Goal: Check status: Check status

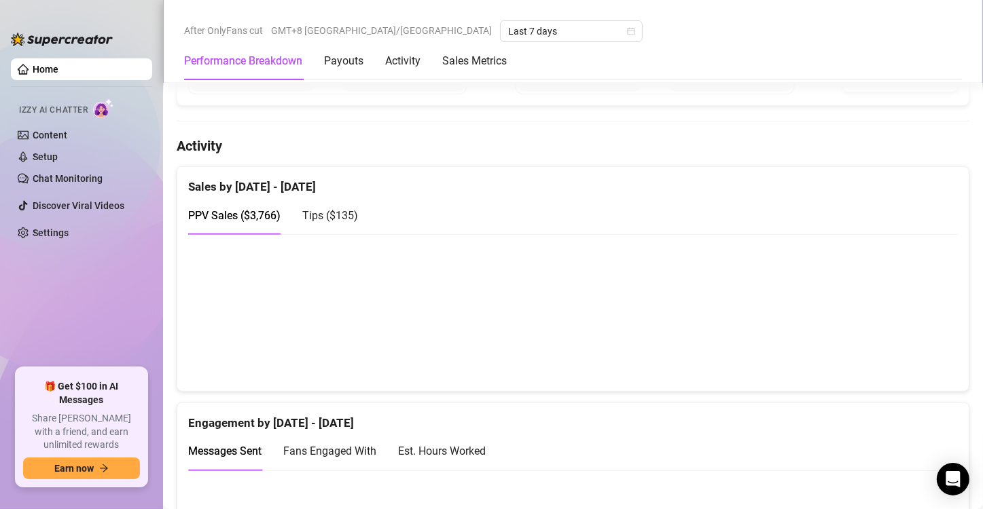
scroll to position [611, 0]
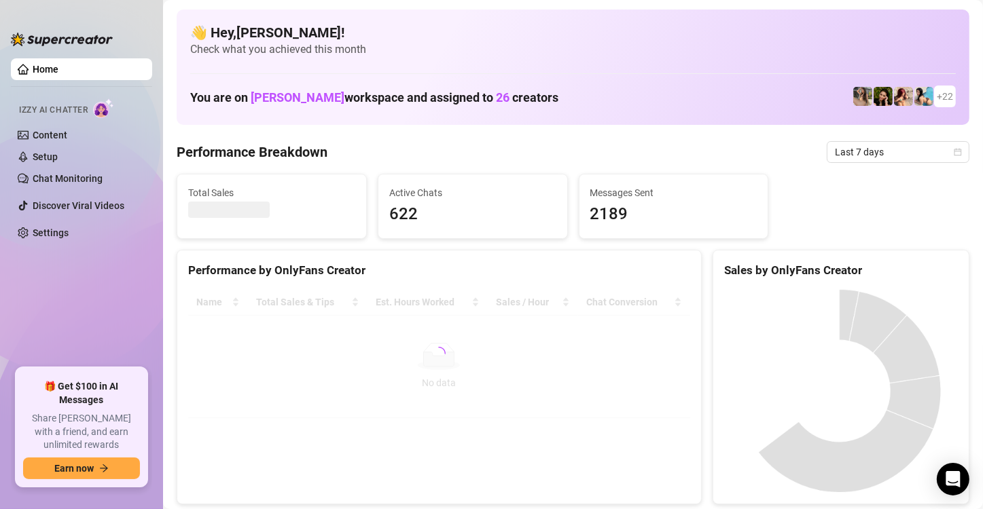
click at [51, 300] on ul "Home Izzy AI Chatter Content Setup Chat Monitoring Discover Viral Videos Settin…" at bounding box center [81, 208] width 141 height 310
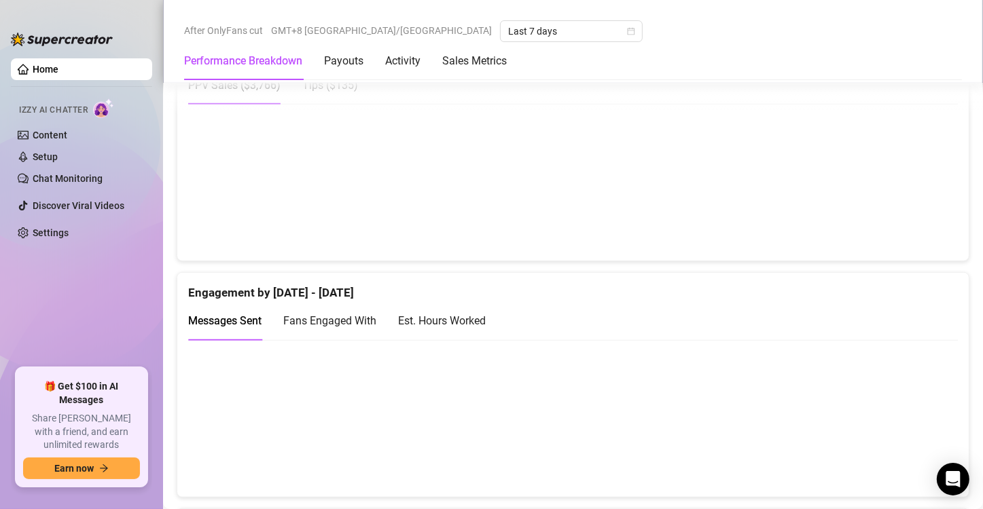
scroll to position [951, 0]
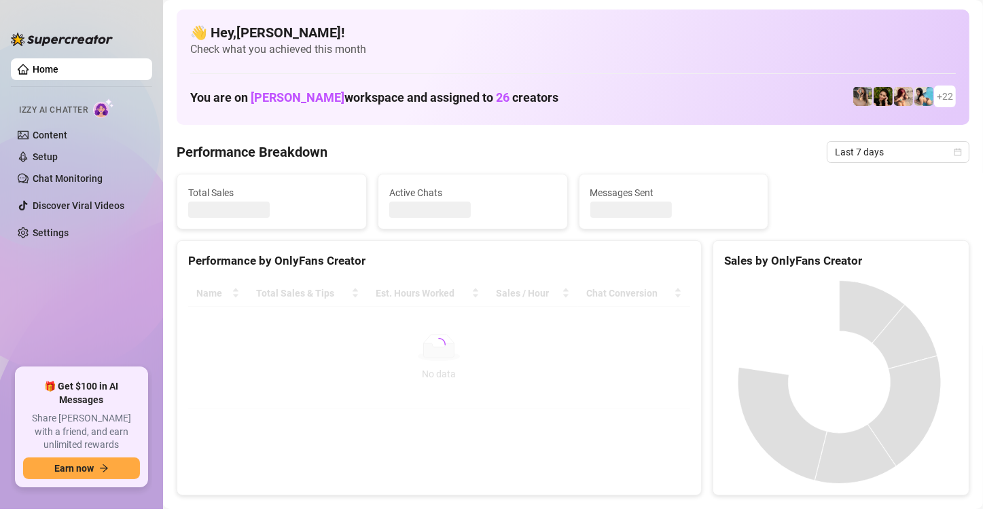
click at [76, 300] on ul "Home Izzy AI Chatter Content Setup Chat Monitoring Discover Viral Videos Settin…" at bounding box center [81, 208] width 141 height 310
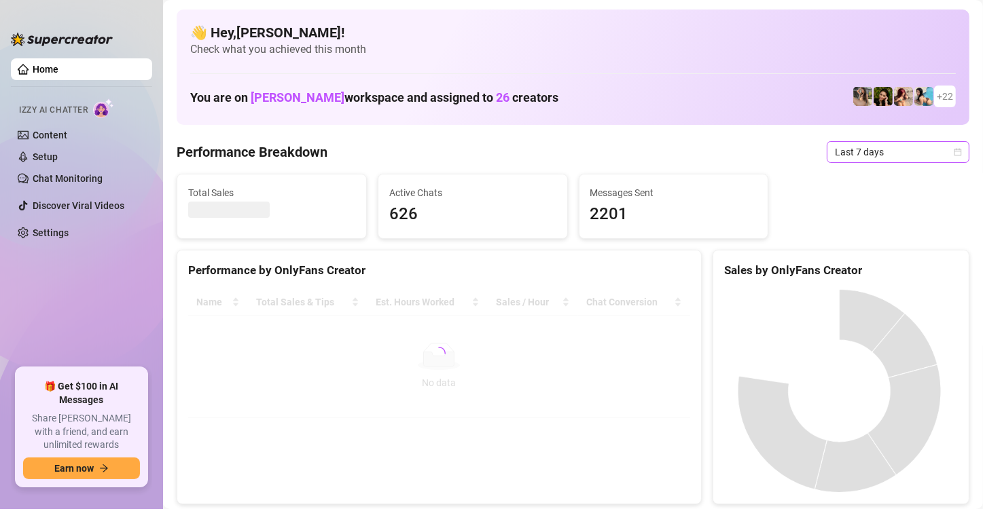
click at [869, 146] on span "Last 7 days" at bounding box center [898, 152] width 126 height 20
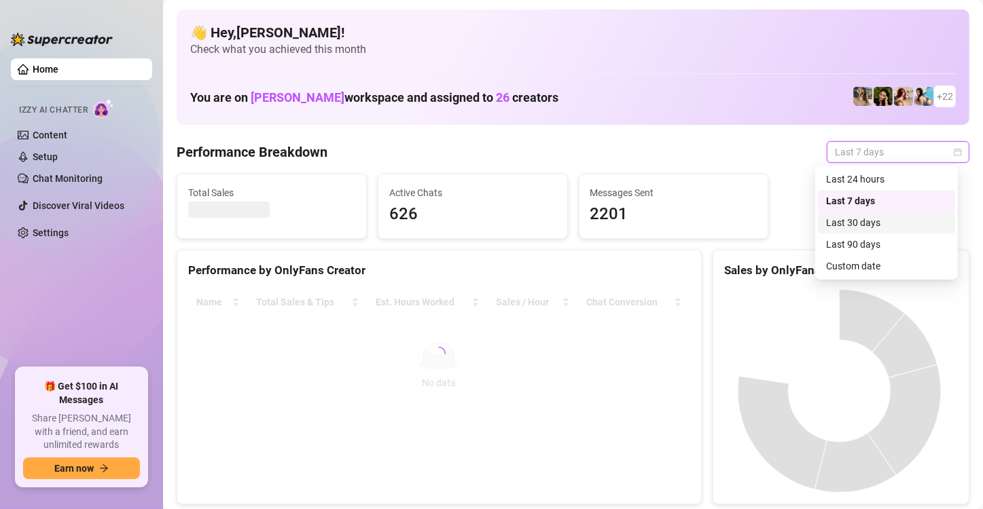
click at [847, 229] on div "Last 30 days" at bounding box center [886, 222] width 121 height 15
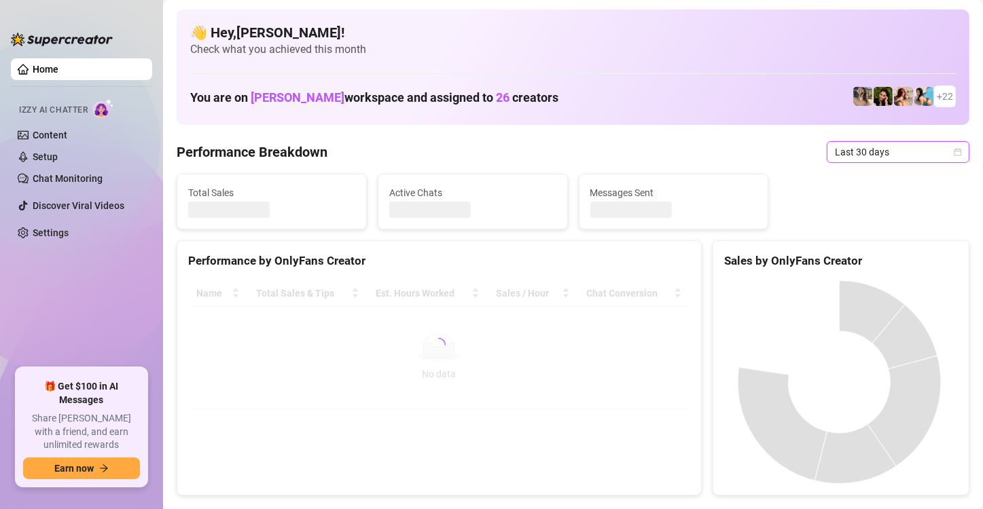
click at [807, 227] on div "Total Sales Active Chats Messages Sent" at bounding box center [572, 202] width 803 height 56
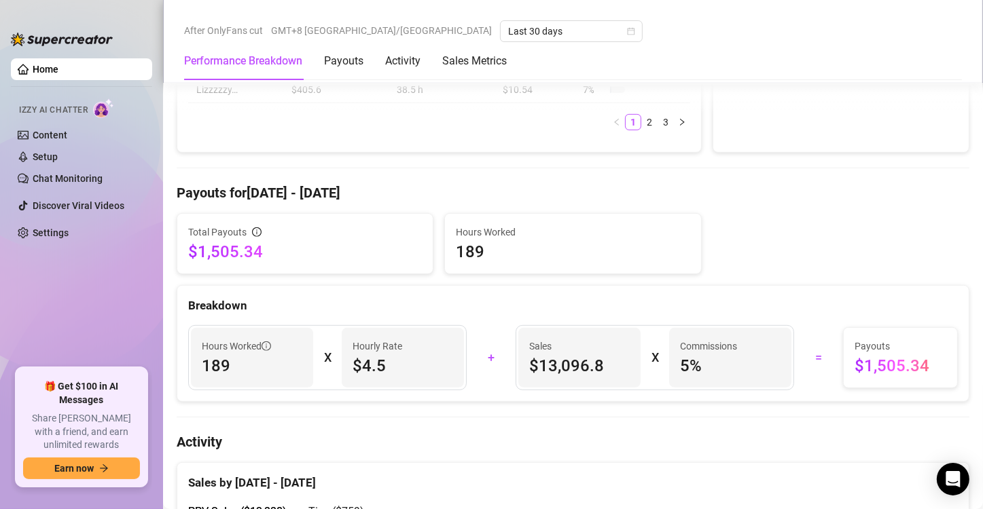
scroll to position [475, 0]
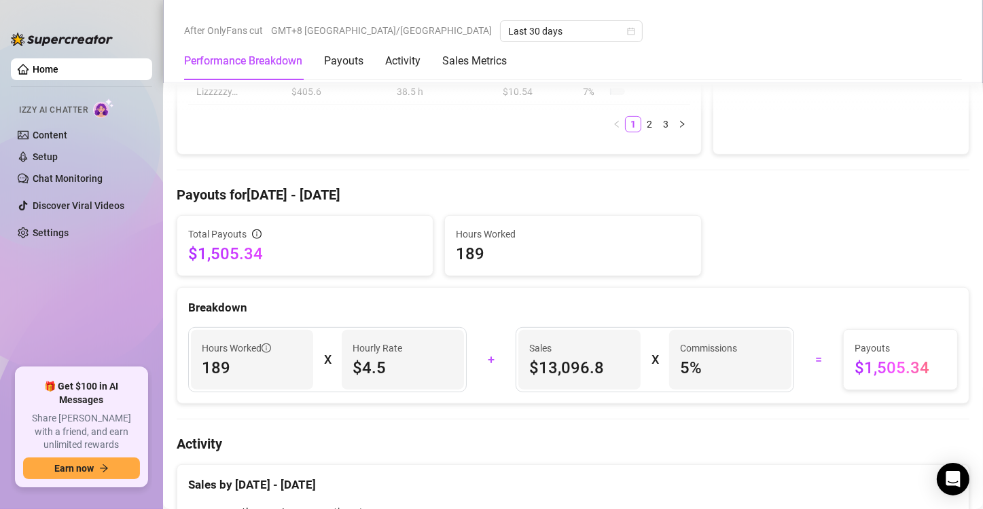
click at [567, 227] on span "Hours Worked" at bounding box center [573, 234] width 234 height 15
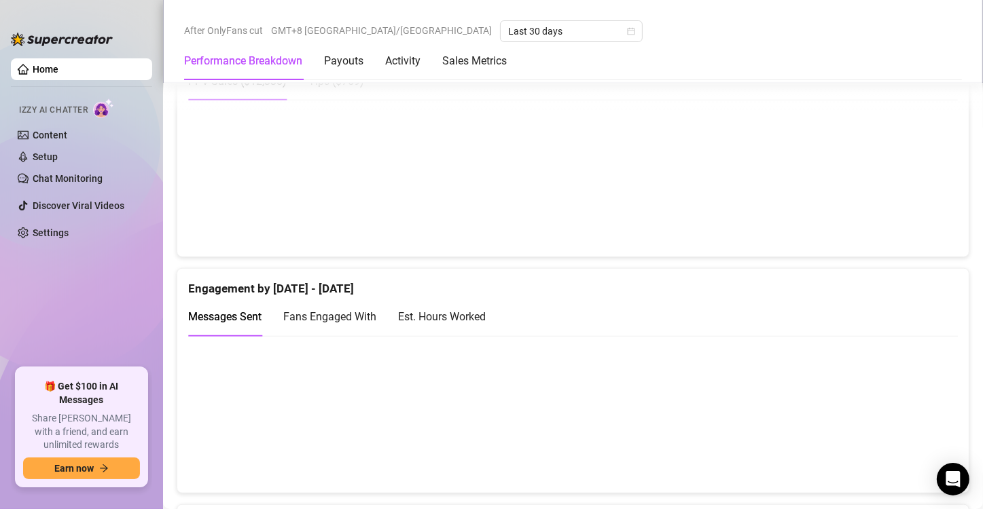
scroll to position [883, 0]
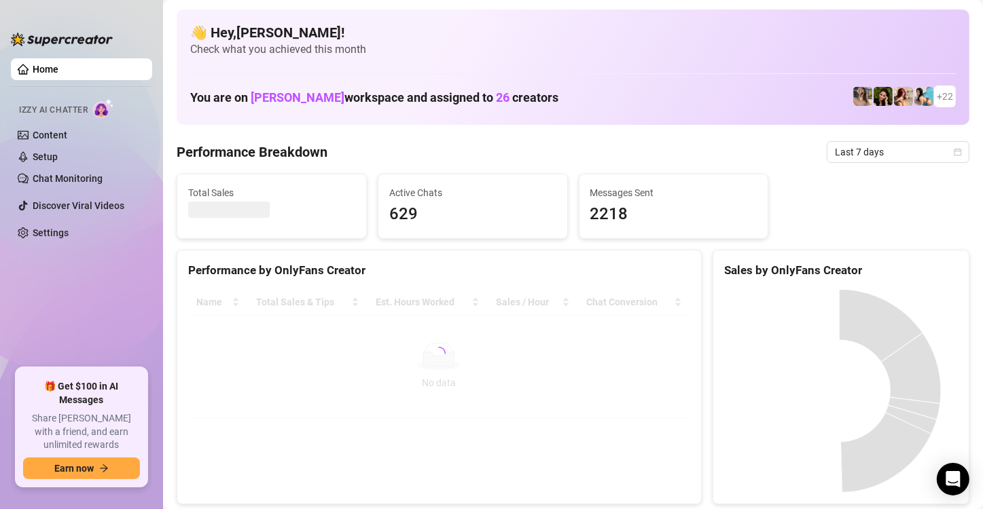
click at [110, 254] on ul "Home Izzy AI Chatter Content Setup Chat Monitoring Discover Viral Videos Settin…" at bounding box center [81, 208] width 141 height 310
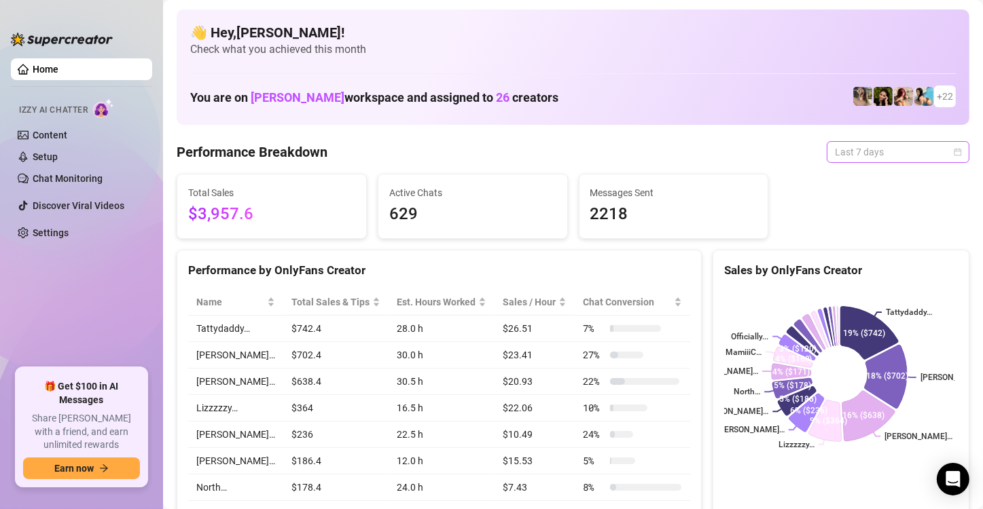
click at [917, 158] on span "Last 7 days" at bounding box center [898, 152] width 126 height 20
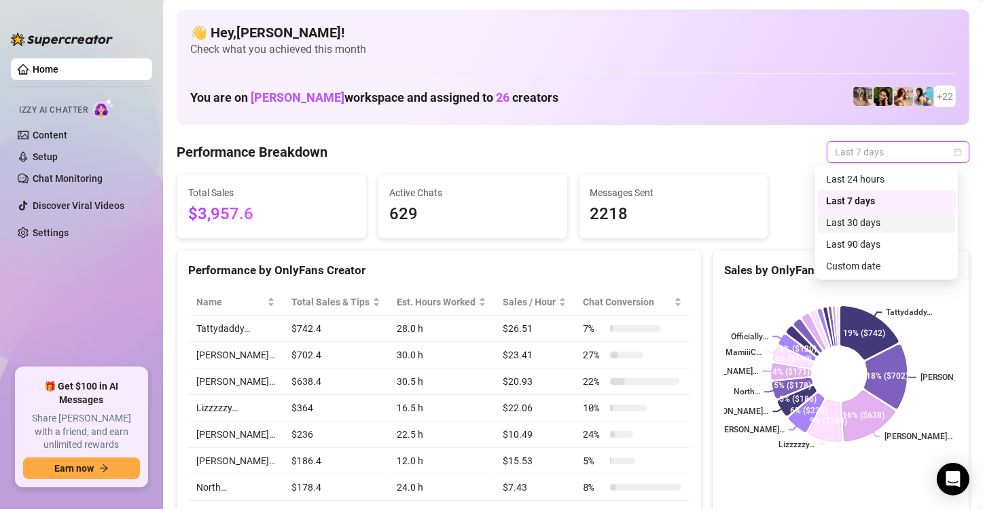
click at [868, 223] on div "Last 30 days" at bounding box center [886, 222] width 121 height 15
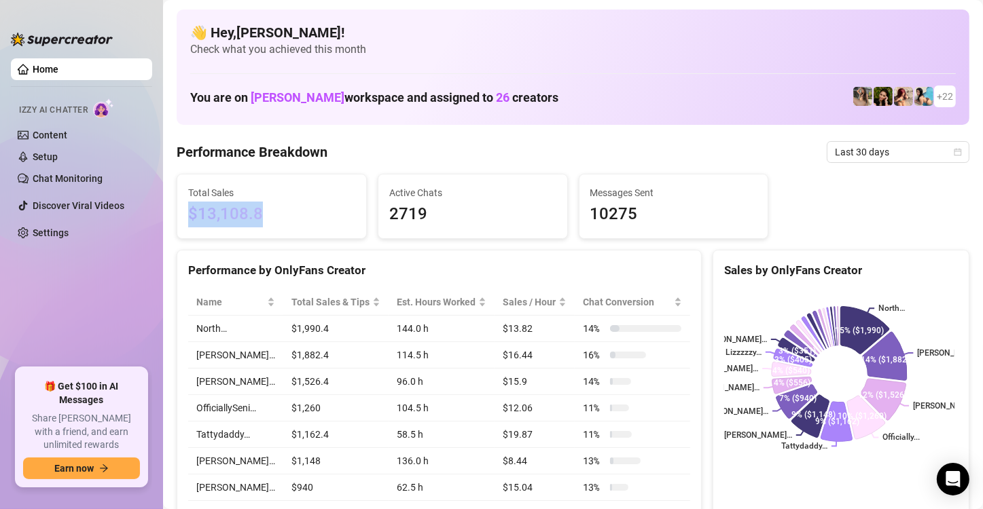
drag, startPoint x: 274, startPoint y: 217, endPoint x: 187, endPoint y: 210, distance: 87.2
click at [187, 210] on div "Total Sales $13,108.8" at bounding box center [271, 207] width 189 height 64
copy span "$13,108.8"
click at [381, 278] on div "Performance by OnlyFans Creator" at bounding box center [439, 270] width 502 height 18
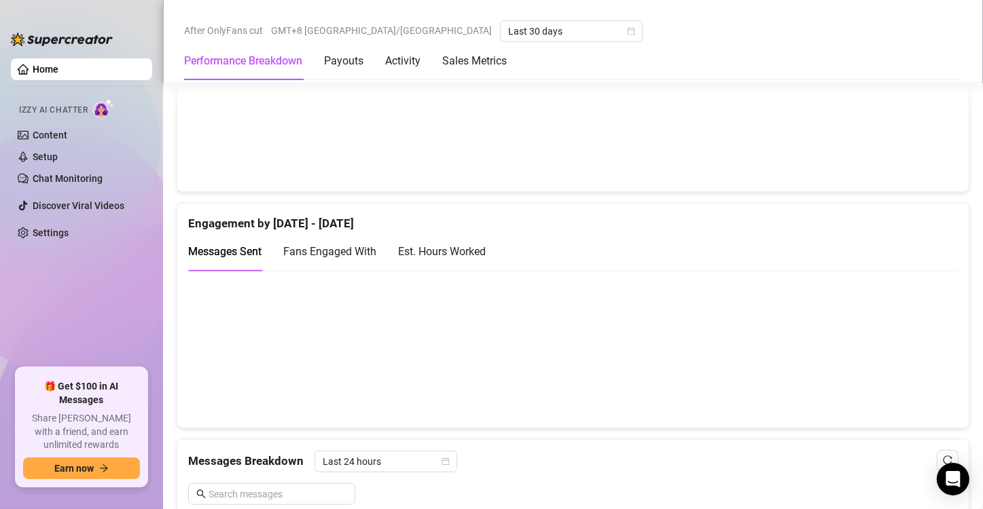
scroll to position [815, 0]
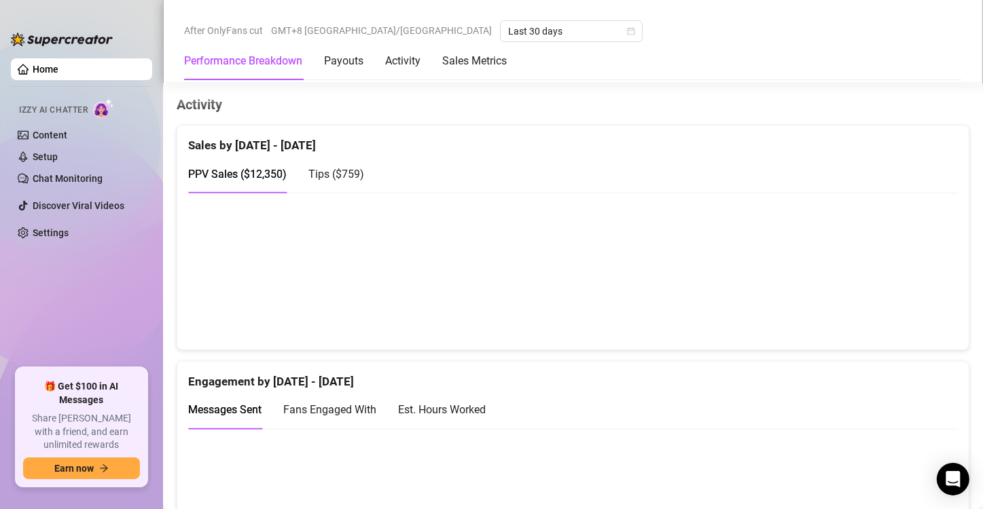
click at [325, 168] on span "Tips ( $759 )" at bounding box center [336, 174] width 56 height 13
click at [278, 172] on span "PPV Sales ( $12,350 )" at bounding box center [237, 174] width 98 height 13
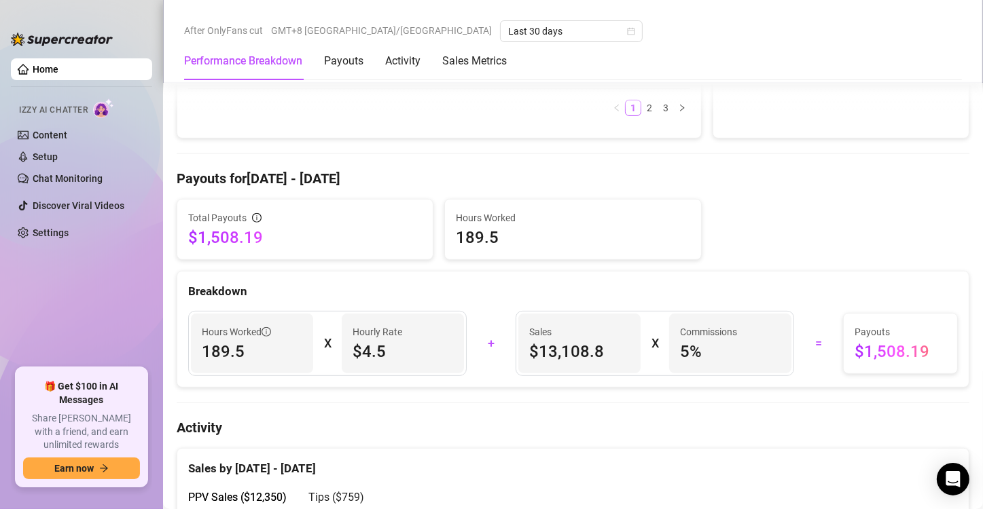
scroll to position [475, 0]
